Goal: Information Seeking & Learning: Understand process/instructions

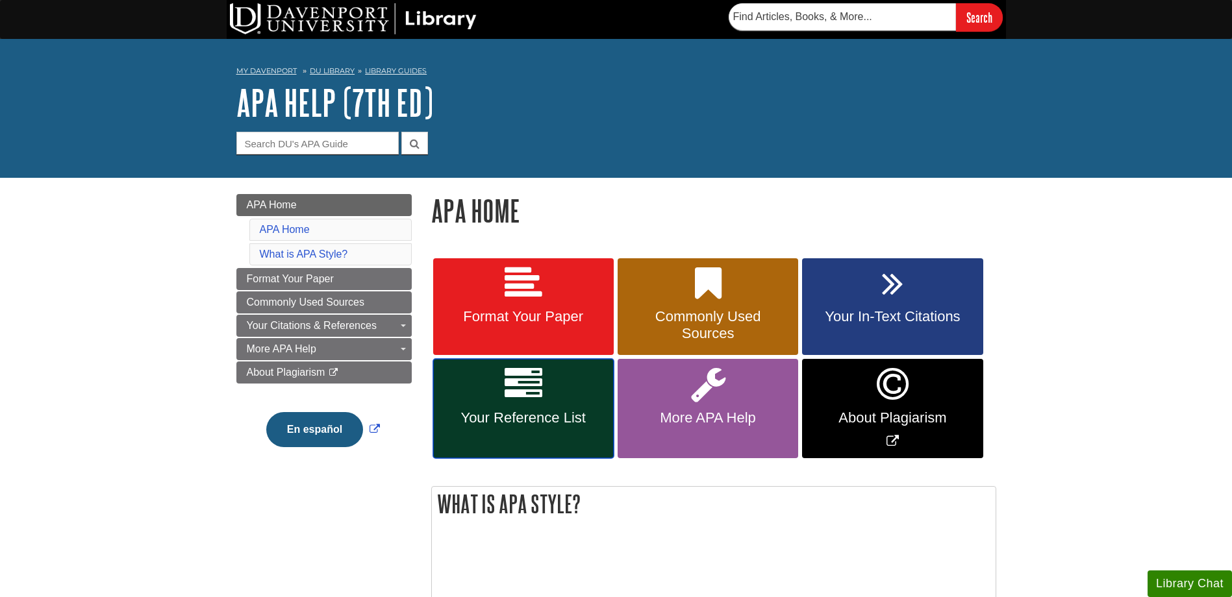
click at [588, 392] on link "Your Reference List" at bounding box center [523, 408] width 180 height 99
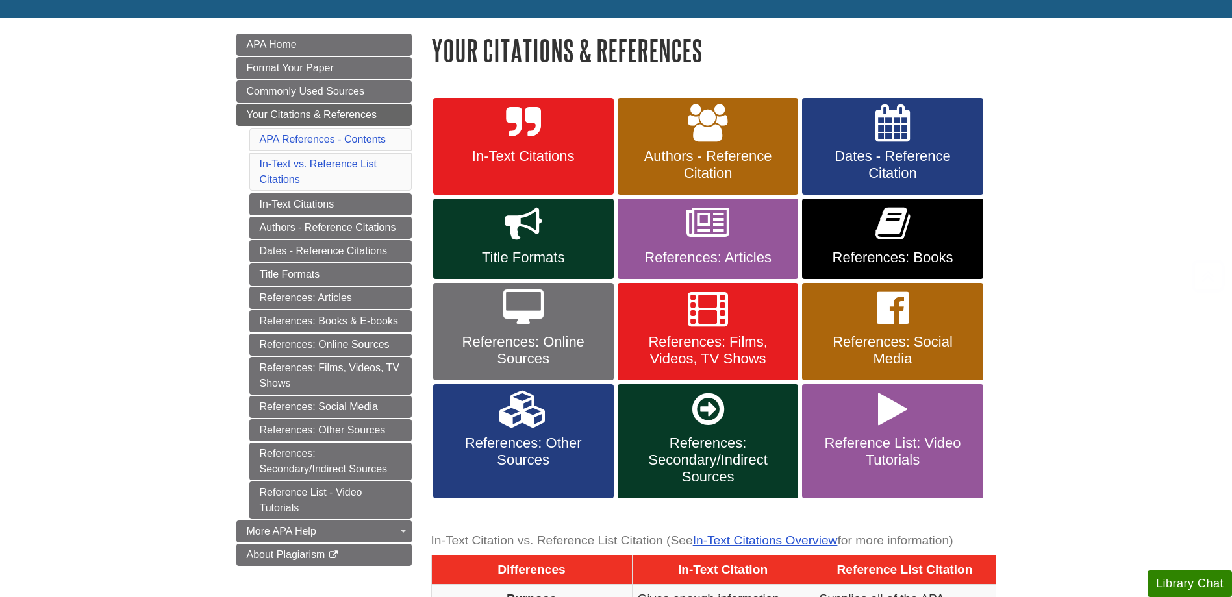
scroll to position [195, 0]
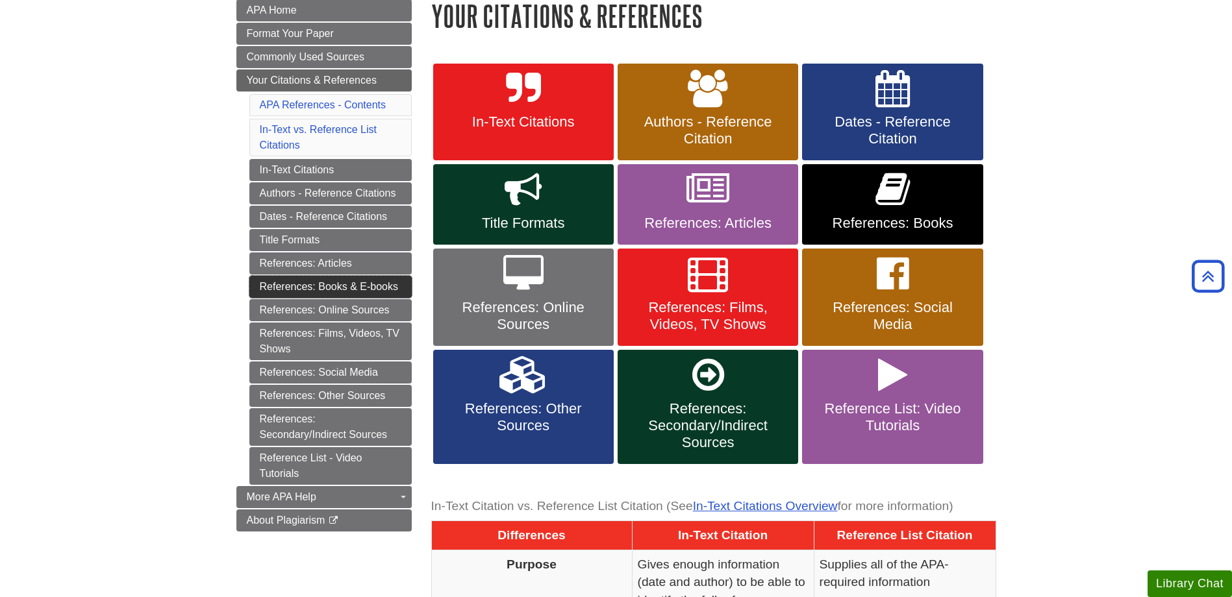
click at [336, 280] on link "References: Books & E-books" at bounding box center [330, 287] width 162 height 22
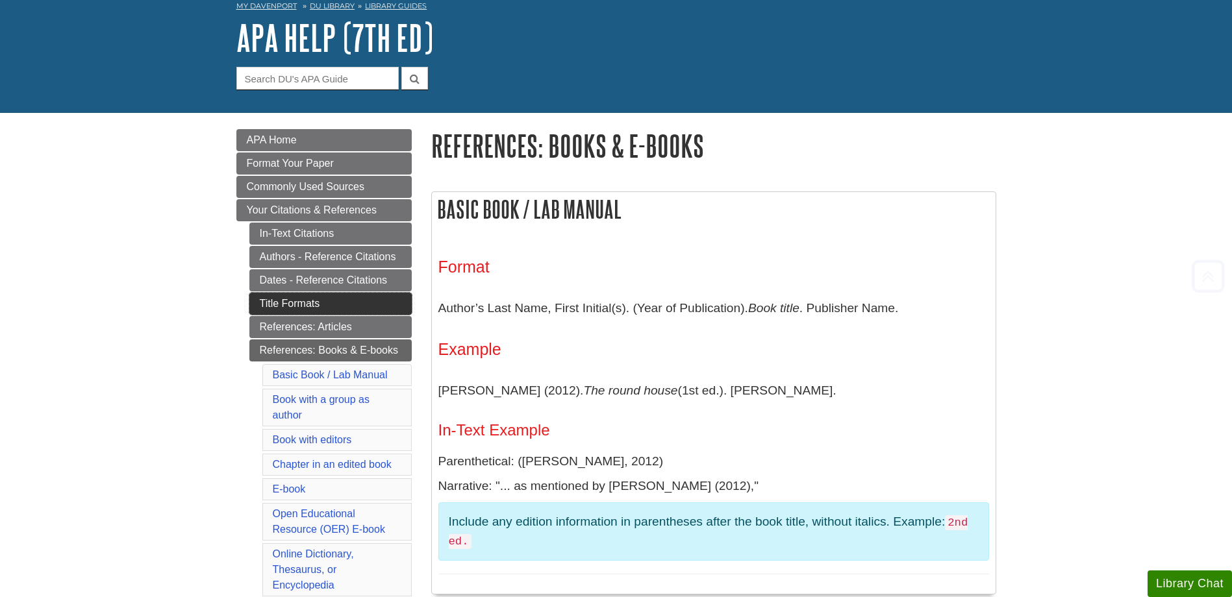
scroll to position [390, 0]
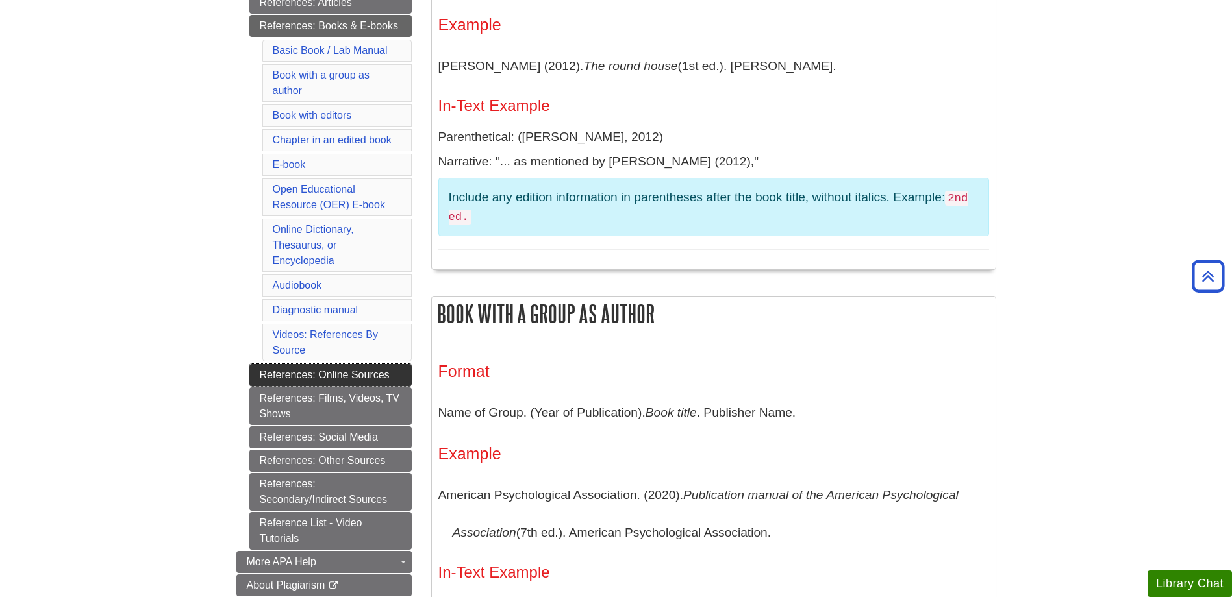
click at [305, 374] on link "References: Online Sources" at bounding box center [330, 375] width 162 height 22
